Goal: Task Accomplishment & Management: Complete application form

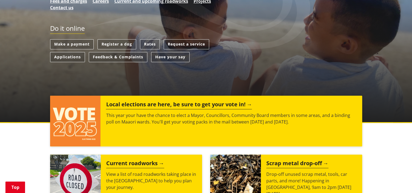
scroll to position [142, 0]
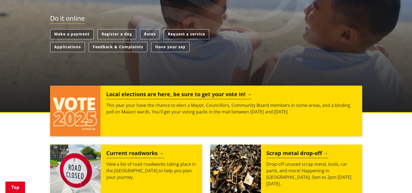
click at [79, 36] on link "Make a payment" at bounding box center [72, 34] width 44 height 10
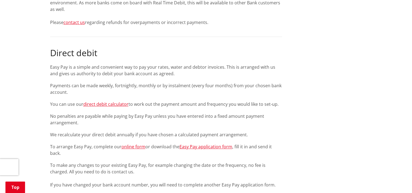
scroll to position [567, 0]
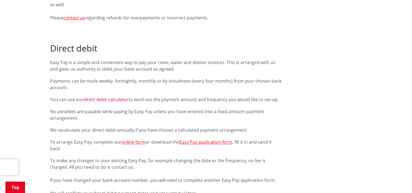
click at [102, 101] on link "direct debit calculator" at bounding box center [105, 99] width 45 height 6
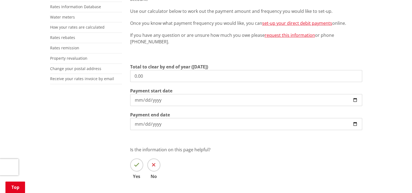
scroll to position [142, 0]
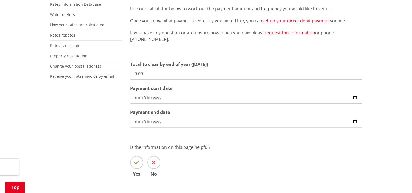
click at [228, 76] on input "0.00" at bounding box center [246, 74] width 232 height 12
type input "0"
type input "4,000.00"
click at [333, 149] on div "Direct debit is a simple and convenient way to pay your rates, water and debtor…" at bounding box center [246, 80] width 240 height 224
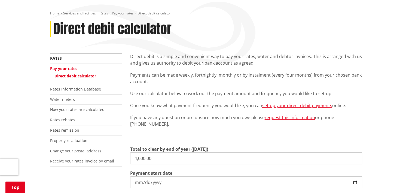
scroll to position [54, 0]
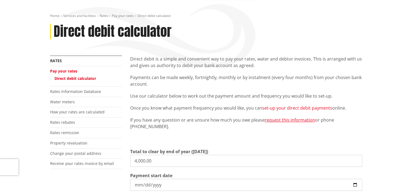
click at [302, 108] on link "set-up your direct debit payments" at bounding box center [297, 108] width 70 height 6
click at [63, 71] on link "Pay your rates" at bounding box center [63, 70] width 27 height 5
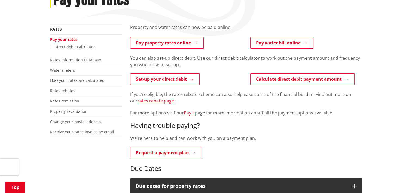
scroll to position [87, 0]
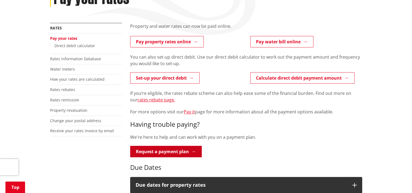
click at [164, 147] on link "Request a payment plan" at bounding box center [166, 151] width 72 height 11
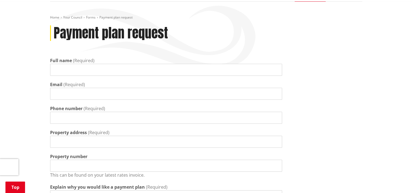
scroll to position [44, 0]
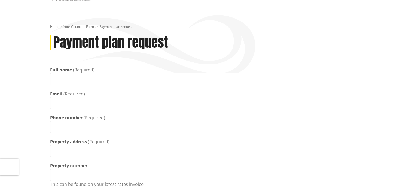
click at [111, 79] on input "Full name" at bounding box center [166, 79] width 232 height 12
type input "[PERSON_NAME]"
type input "[EMAIL_ADDRESS][DOMAIN_NAME]"
click at [99, 128] on input "Phone number" at bounding box center [166, 127] width 232 height 12
type input "0221311987"
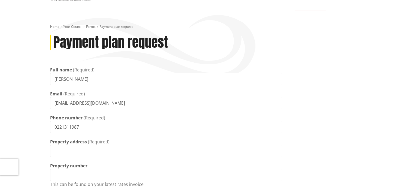
click at [82, 154] on input "Property address" at bounding box center [166, 151] width 232 height 12
type input "[STREET_ADDRESS]"
click at [111, 174] on input "Property number" at bounding box center [166, 175] width 232 height 12
click at [179, 179] on input "Property number" at bounding box center [166, 175] width 232 height 12
paste input "1002053"
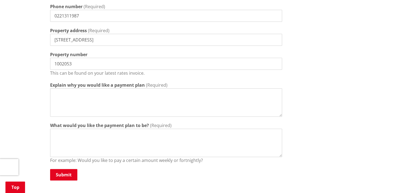
scroll to position [157, 0]
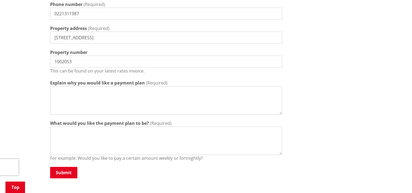
type input "1002053"
click at [116, 92] on textarea "Explain why you would like a payment plan" at bounding box center [166, 100] width 232 height 28
type textarea "I"
click at [232, 93] on textarea "I am currently out of a job, and fortunately I am able to find another job, sta…" at bounding box center [166, 100] width 232 height 28
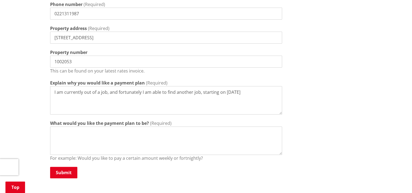
click at [249, 94] on textarea "I am currently out of a job, and fortunately I am able to find another job, sta…" at bounding box center [166, 100] width 232 height 28
click at [128, 99] on textarea "I am currently out of a job, and fortunately I am able to find another job, sta…" at bounding box center [166, 100] width 232 height 28
type textarea "I am currently out of a job, and fortunately I am able to find another job, sta…"
click at [107, 131] on textarea "What would you like the payment plan to be?" at bounding box center [166, 140] width 232 height 28
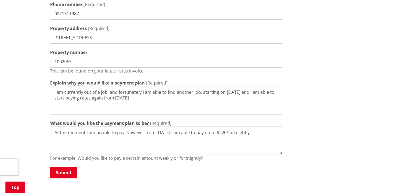
click at [249, 131] on textarea "At the moment I am unable to pay, however from [DATE] I am able to pay up to $2…" at bounding box center [166, 140] width 232 height 28
click at [143, 133] on textarea "At the moment I am unable to pay, however from [DATE] I am able to pay up to $2…" at bounding box center [166, 140] width 232 height 28
click at [258, 132] on textarea "At the moment I am unable to pay, but starting from [DATE] I am able to pay up …" at bounding box center [166, 140] width 232 height 28
click at [155, 132] on textarea "At the moment I am unable to pay, but starting from [DATE] I am able to pay up …" at bounding box center [166, 140] width 232 height 28
click at [265, 135] on textarea "At the moment I am unable to pay, but starting from [DATE] I am able to pay up …" at bounding box center [166, 140] width 232 height 28
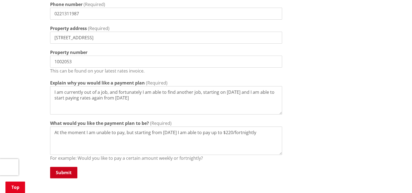
type textarea "At the moment I am unable to pay, but starting from [DATE] I am able to pay up …"
click at [67, 173] on button "Submit" at bounding box center [63, 172] width 27 height 11
